Goal: Find specific page/section: Find specific page/section

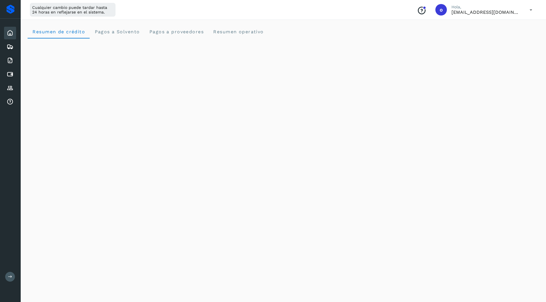
click at [12, 63] on icon at bounding box center [10, 60] width 7 height 7
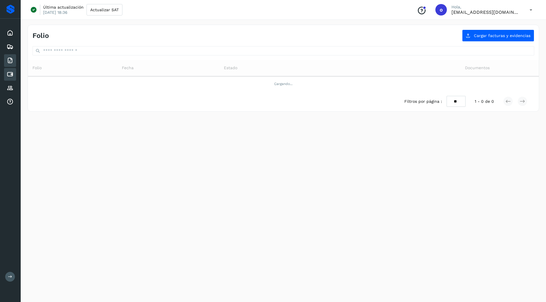
click at [12, 75] on icon at bounding box center [10, 74] width 7 height 7
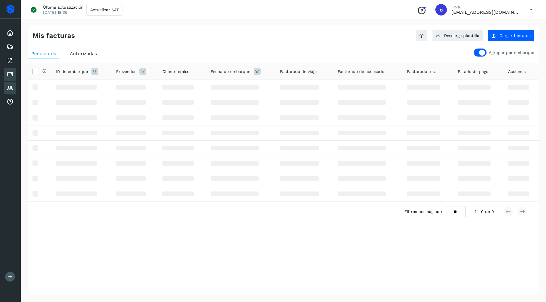
click at [14, 86] on div "Proveedores" at bounding box center [10, 88] width 12 height 13
